Goal: Task Accomplishment & Management: Use online tool/utility

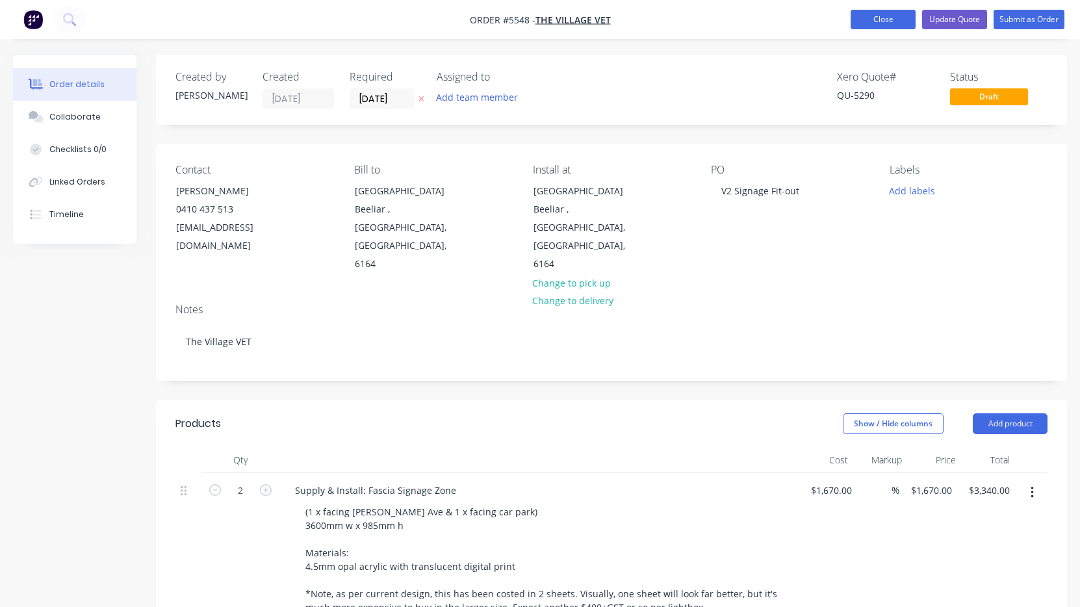
click at [889, 21] on button "Close" at bounding box center [882, 19] width 65 height 19
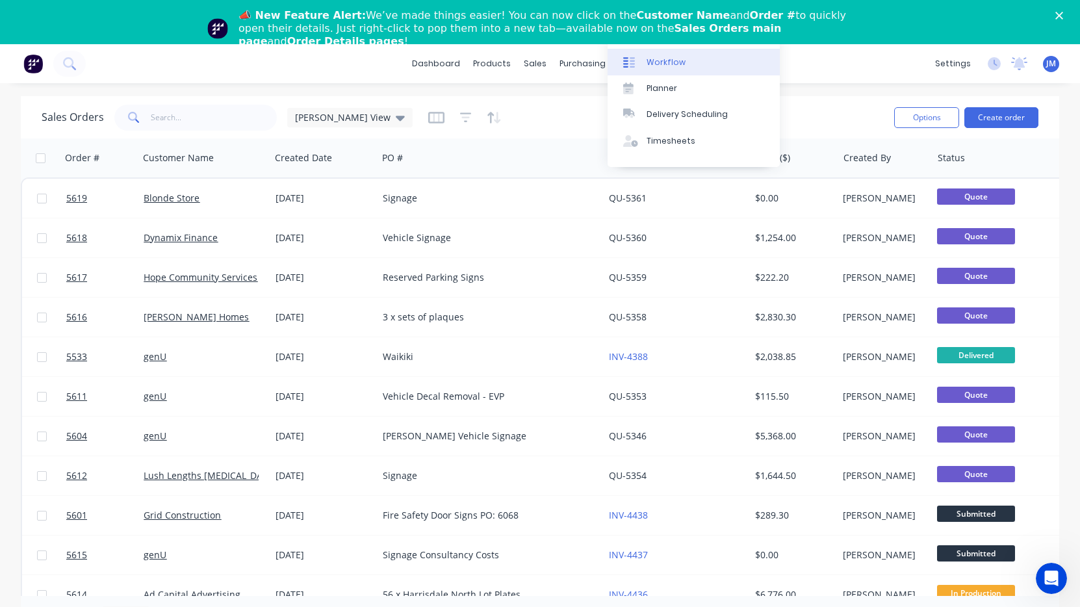
click at [669, 66] on div "Workflow" at bounding box center [665, 63] width 39 height 12
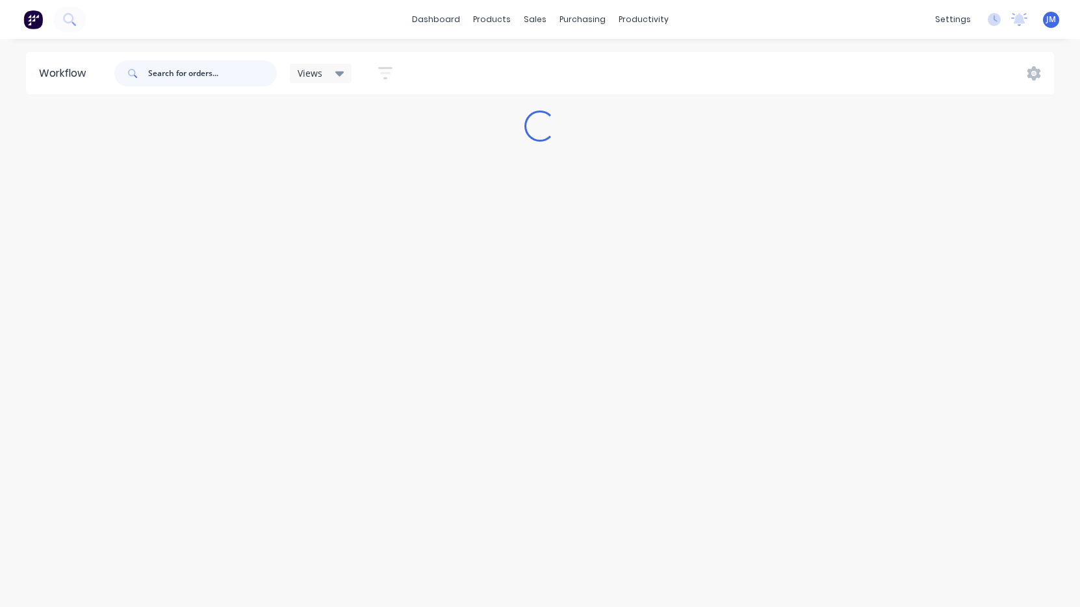
click at [244, 70] on input "text" at bounding box center [212, 73] width 129 height 26
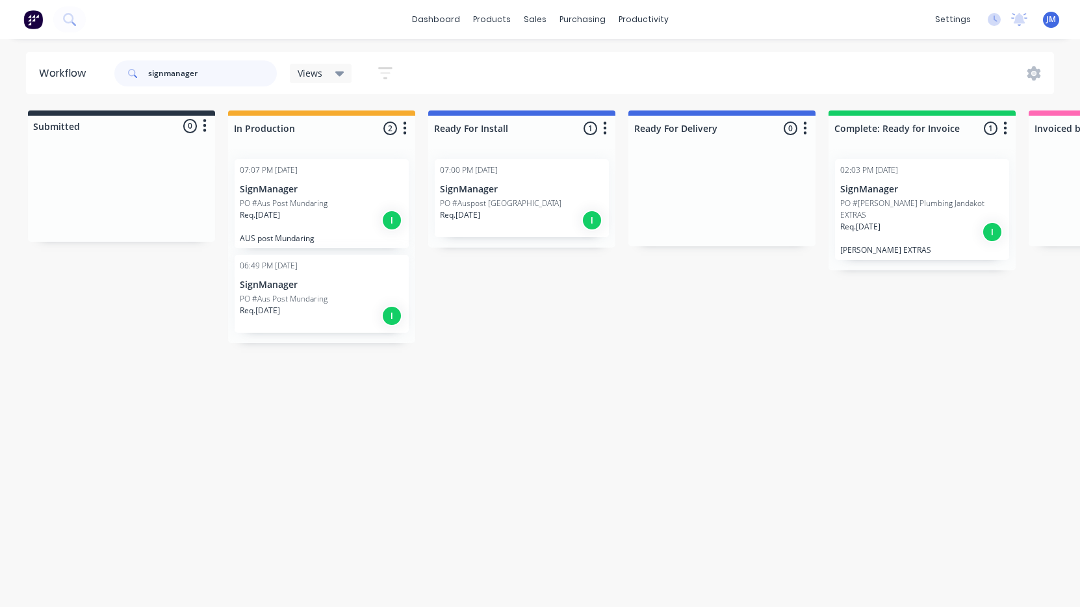
type input "signmanager"
click at [479, 211] on p "Req. 27/05/25" at bounding box center [460, 215] width 40 height 12
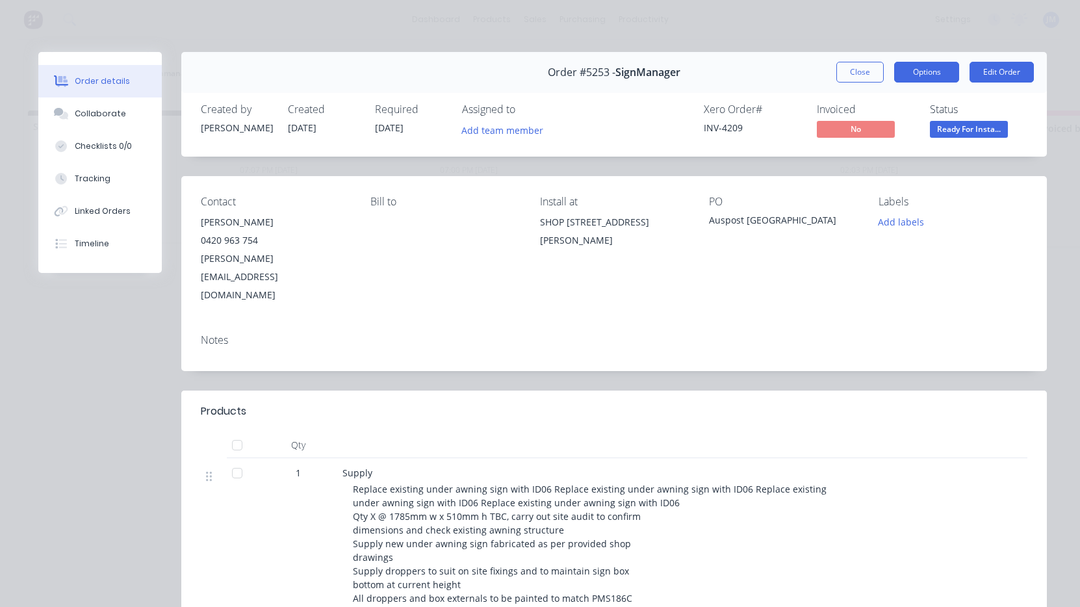
click at [938, 69] on button "Options" at bounding box center [926, 72] width 65 height 21
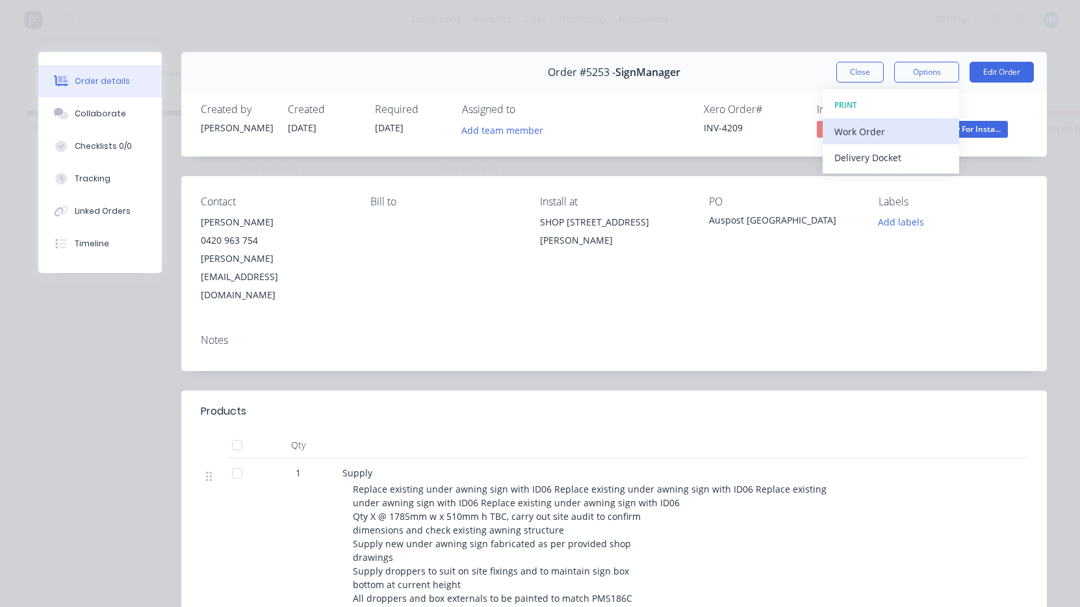
click at [922, 136] on div "Work Order" at bounding box center [890, 131] width 113 height 19
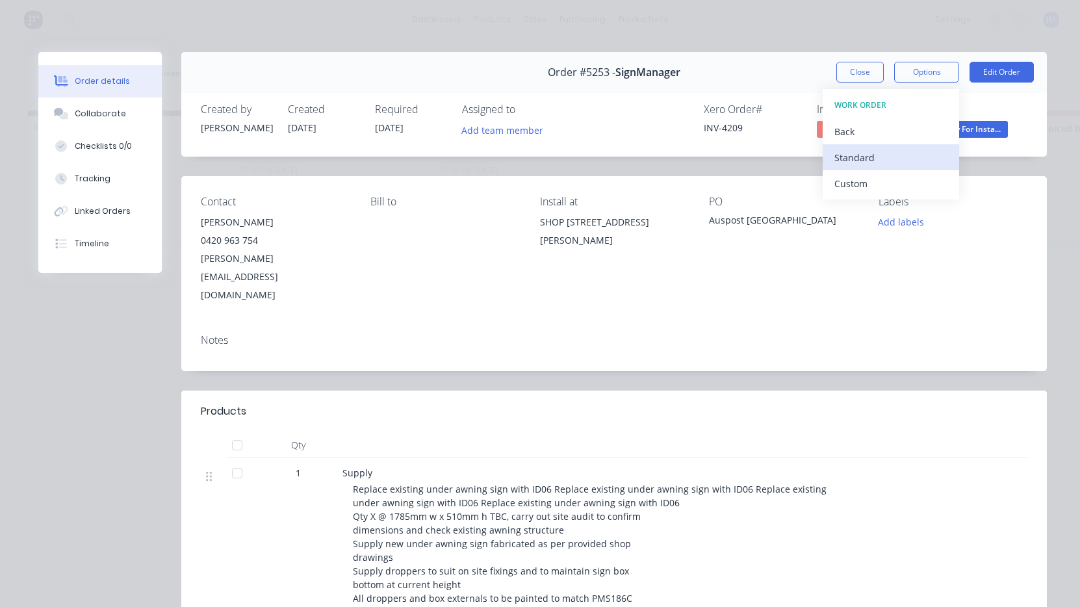
click at [915, 155] on div "Standard" at bounding box center [890, 157] width 113 height 19
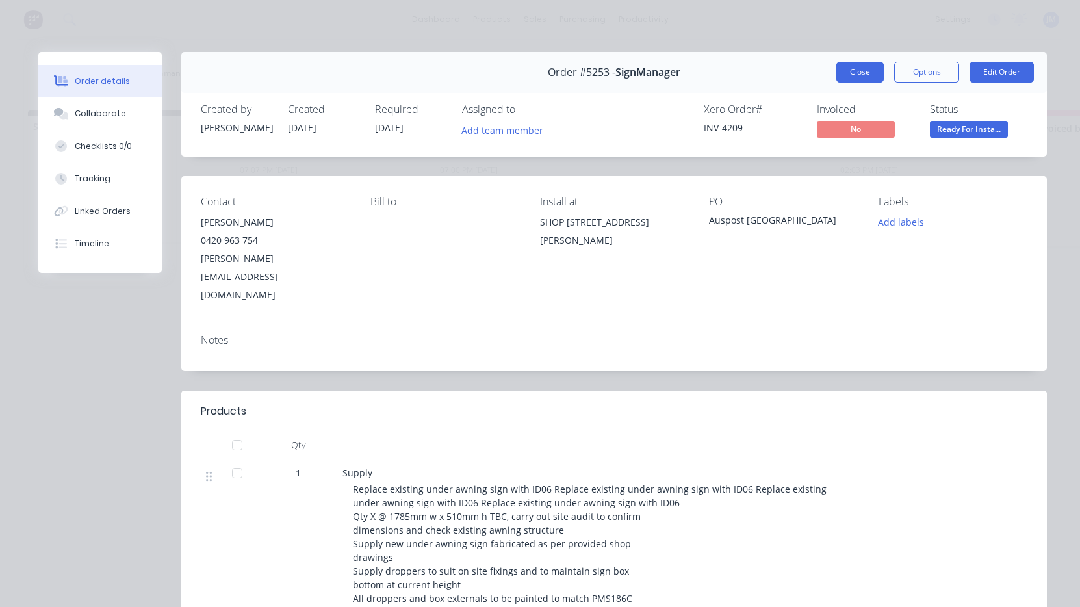
click at [856, 74] on button "Close" at bounding box center [859, 72] width 47 height 21
